Goal: Information Seeking & Learning: Learn about a topic

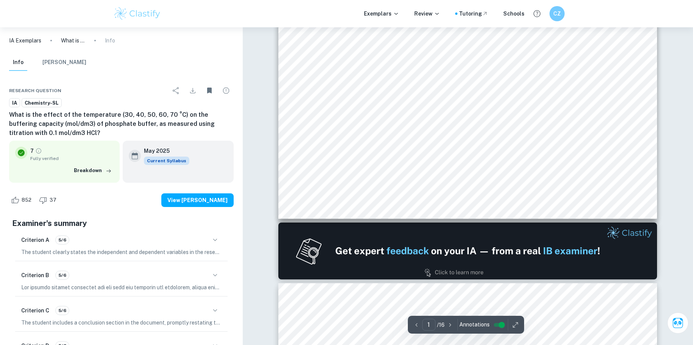
scroll to position [353, 0]
